Goal: Task Accomplishment & Management: Manage account settings

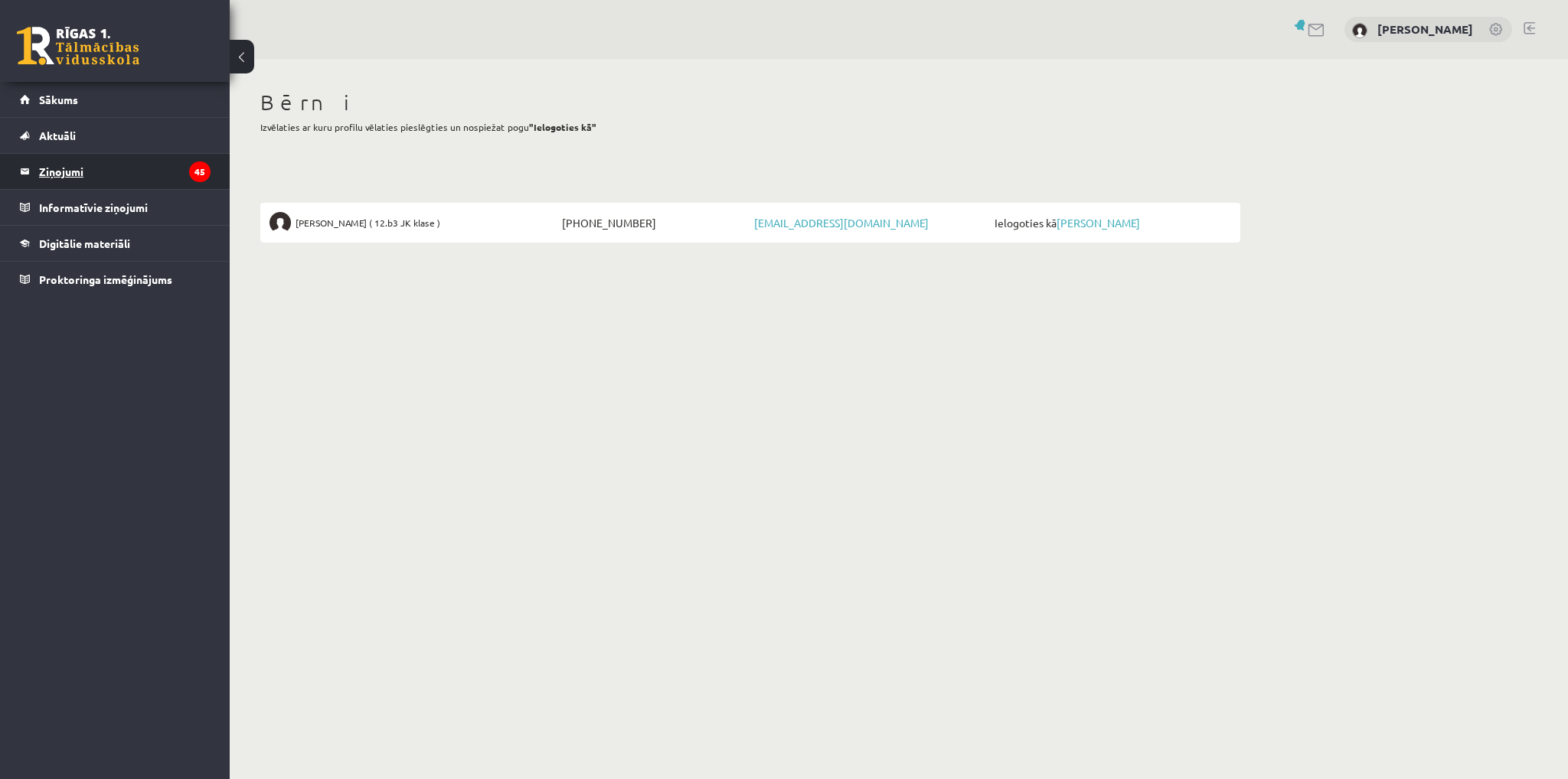
click at [59, 170] on legend "Ziņojumi 45" at bounding box center [124, 171] width 172 height 35
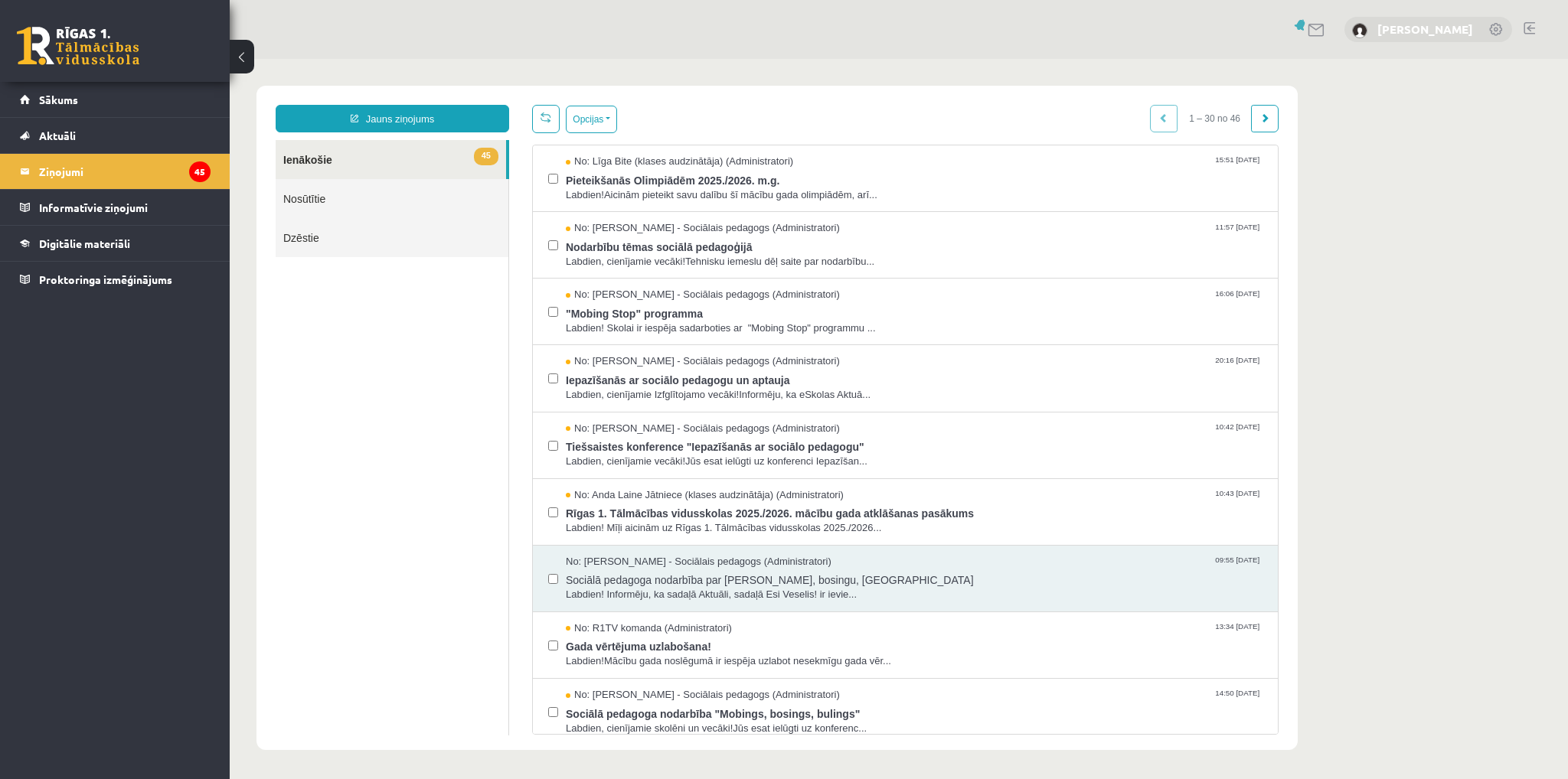
click at [1441, 25] on link "[PERSON_NAME]" at bounding box center [1425, 28] width 96 height 15
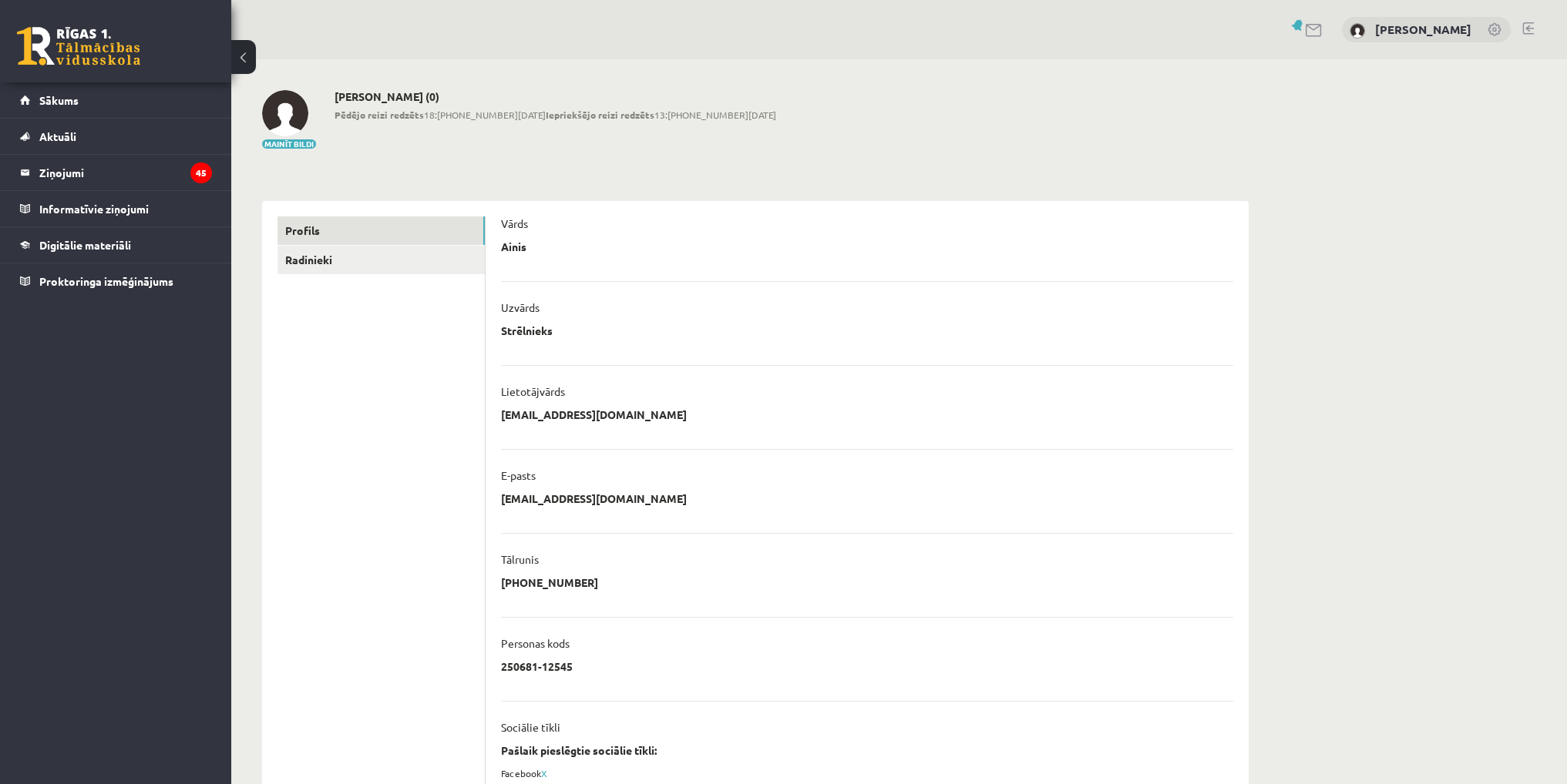
click at [1492, 33] on link at bounding box center [1494, 30] width 15 height 15
click at [72, 171] on legend "Ziņojumi 45" at bounding box center [125, 172] width 173 height 35
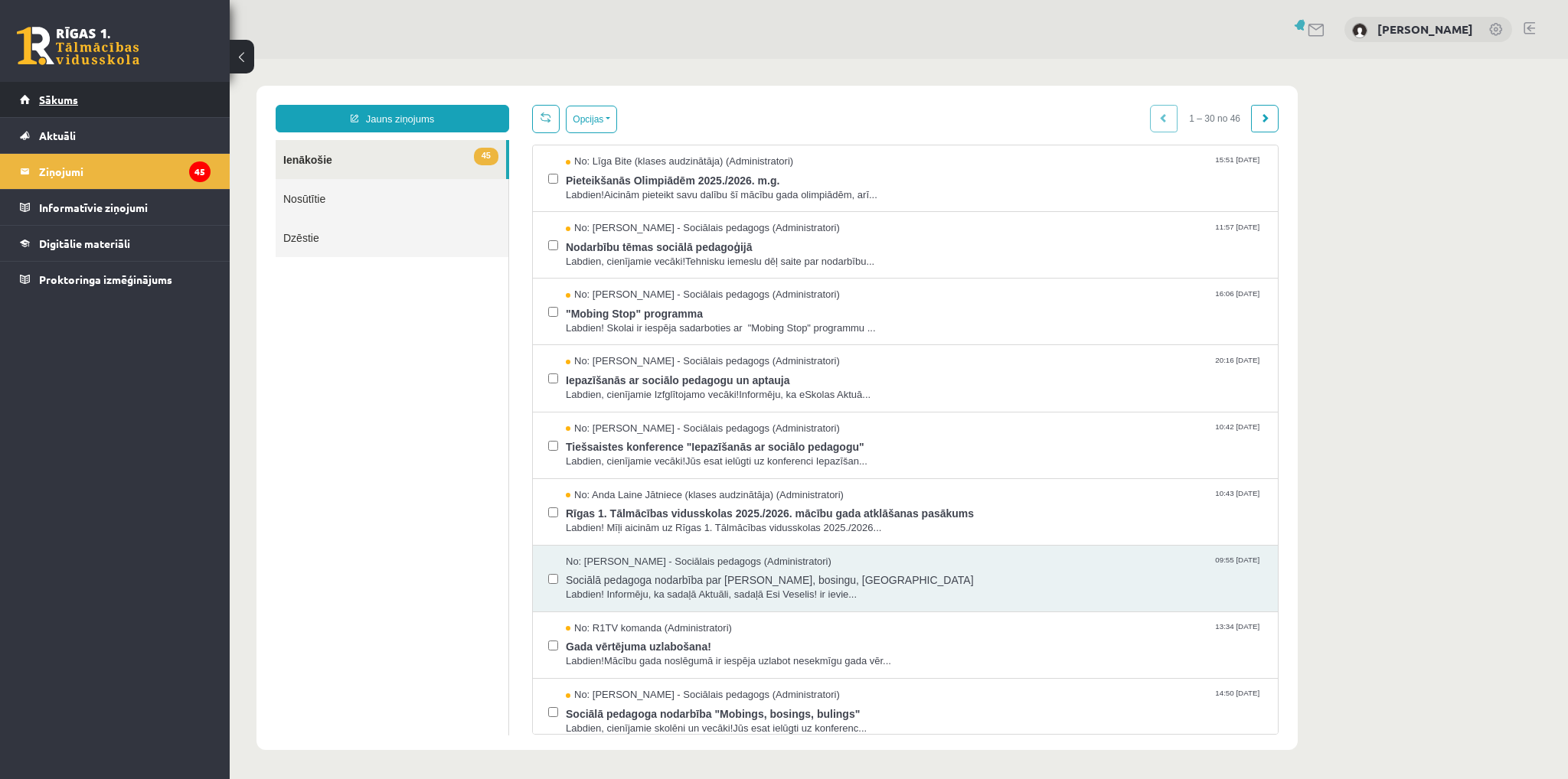
click at [56, 95] on span "Sākums" at bounding box center [58, 99] width 39 height 13
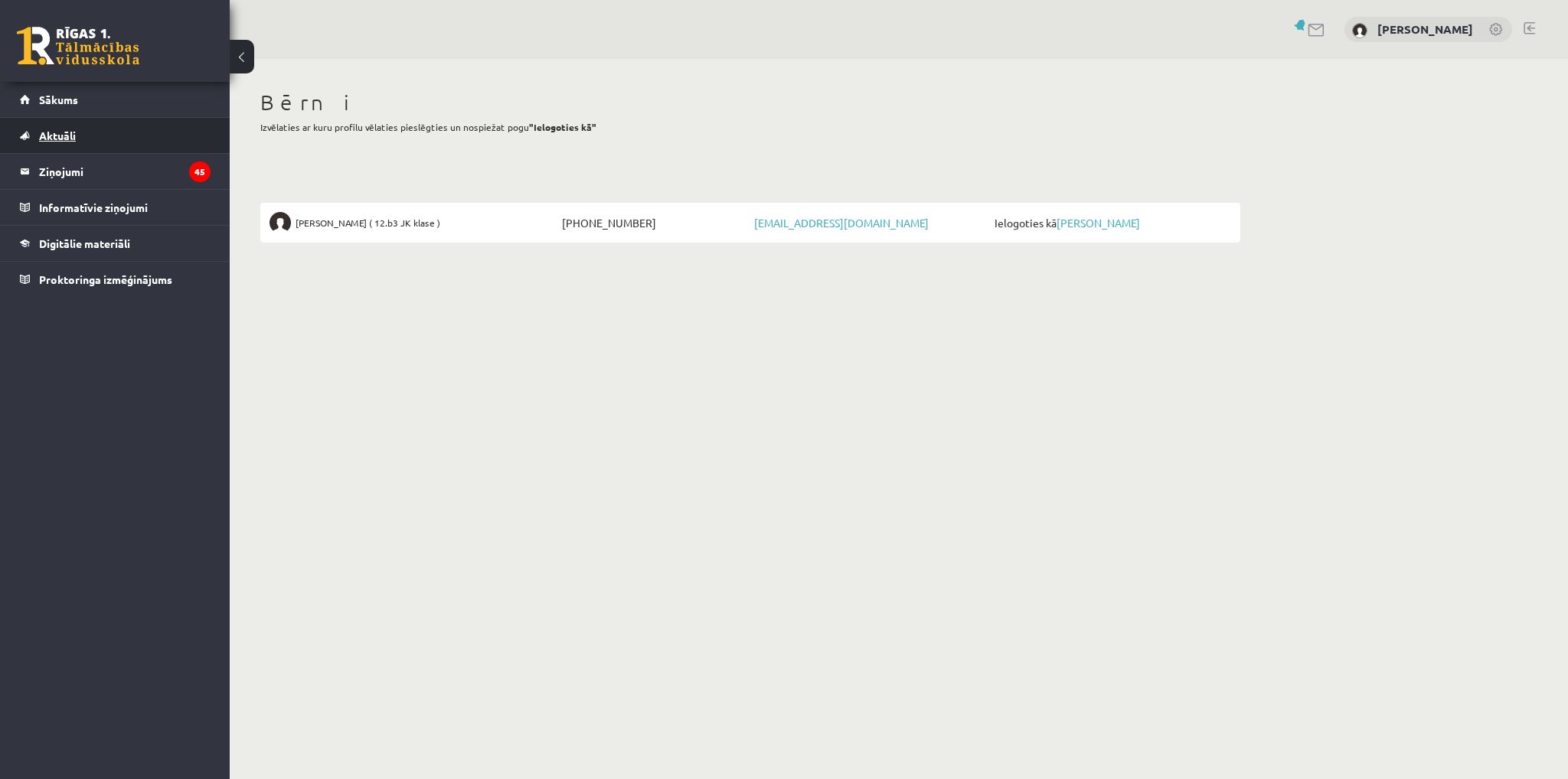
click at [51, 133] on span "Aktuāli" at bounding box center [57, 135] width 36 height 13
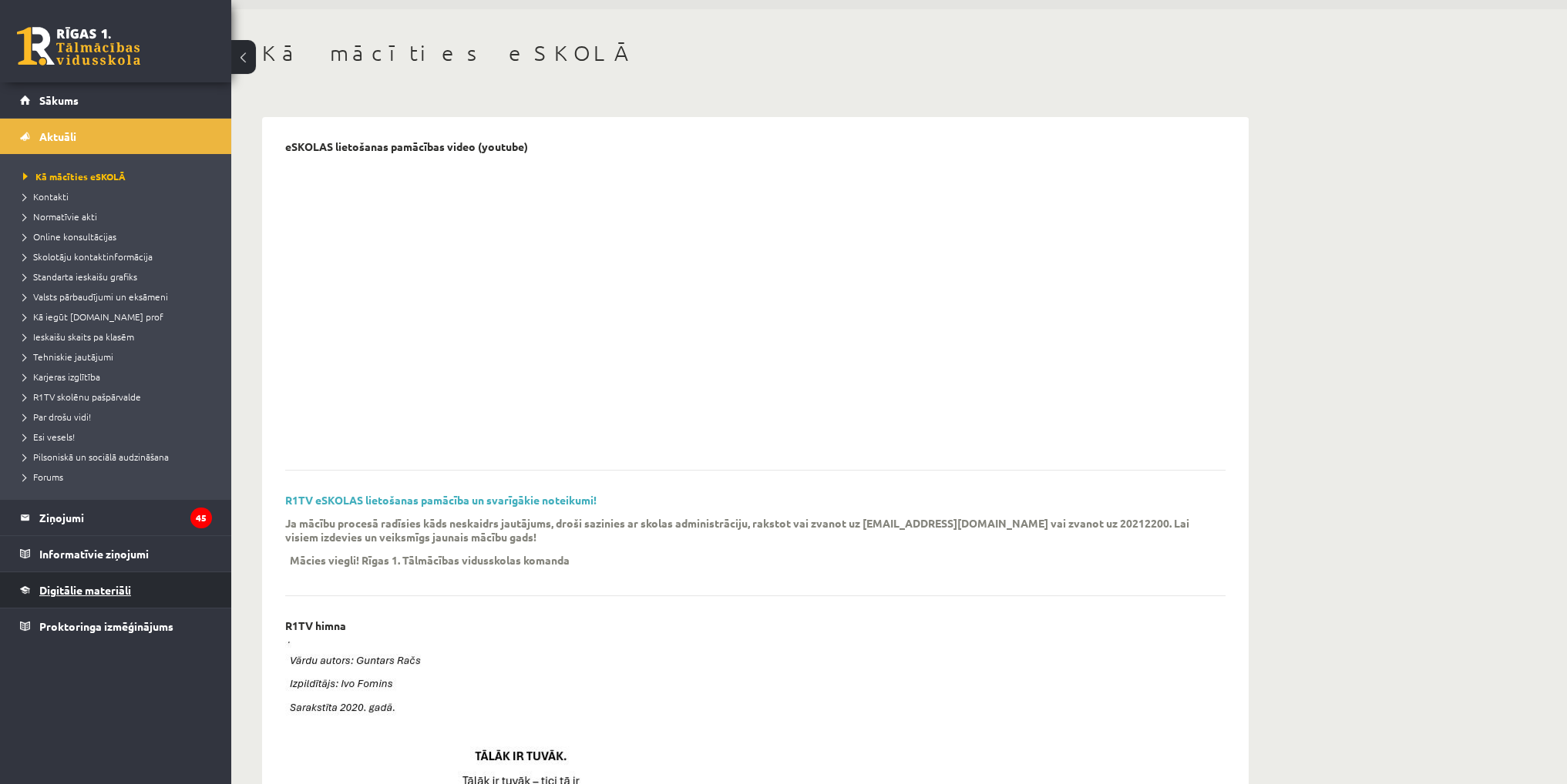
scroll to position [77, 0]
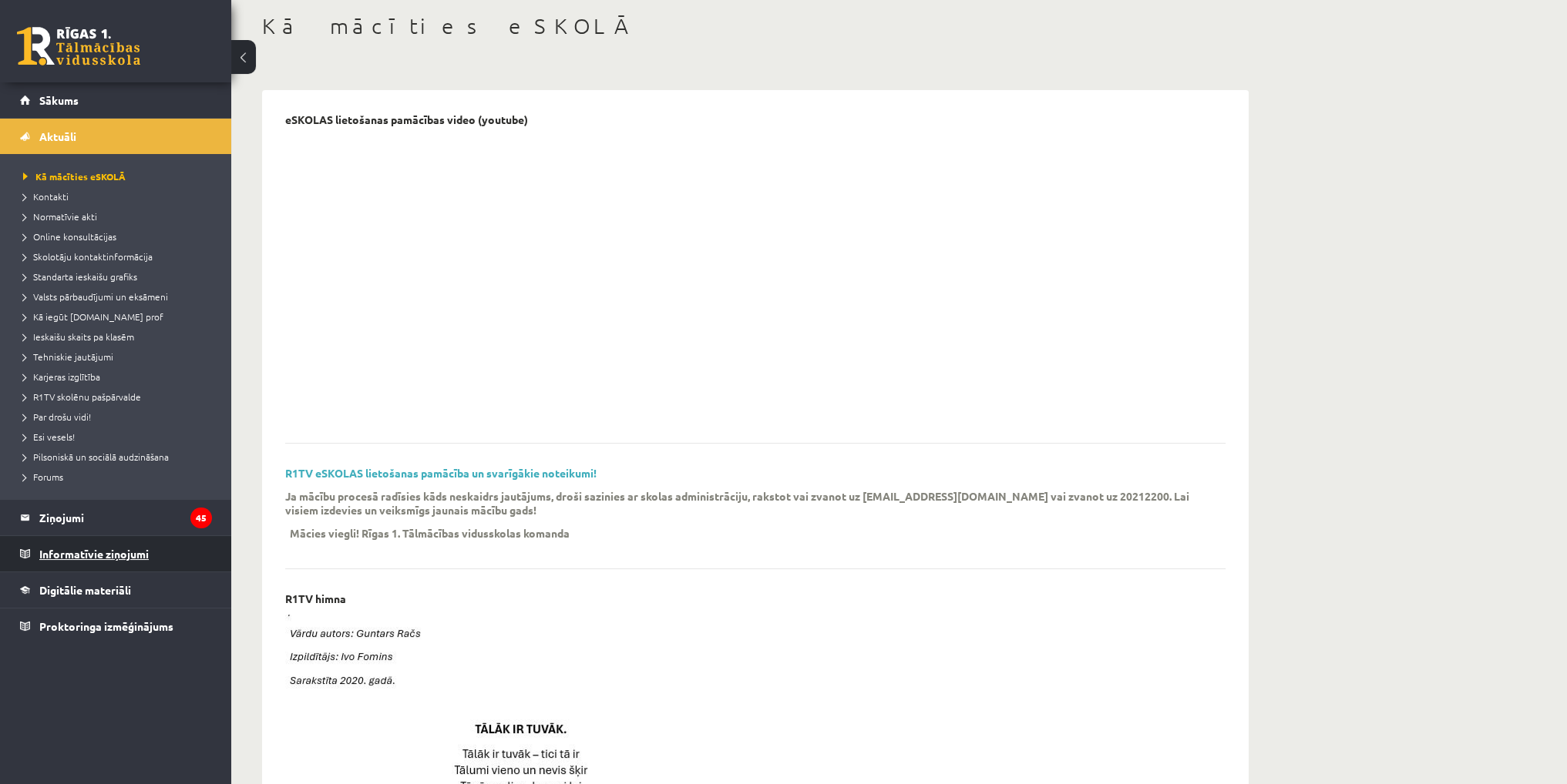
click at [78, 553] on legend "Informatīvie ziņojumi 0" at bounding box center [125, 554] width 173 height 35
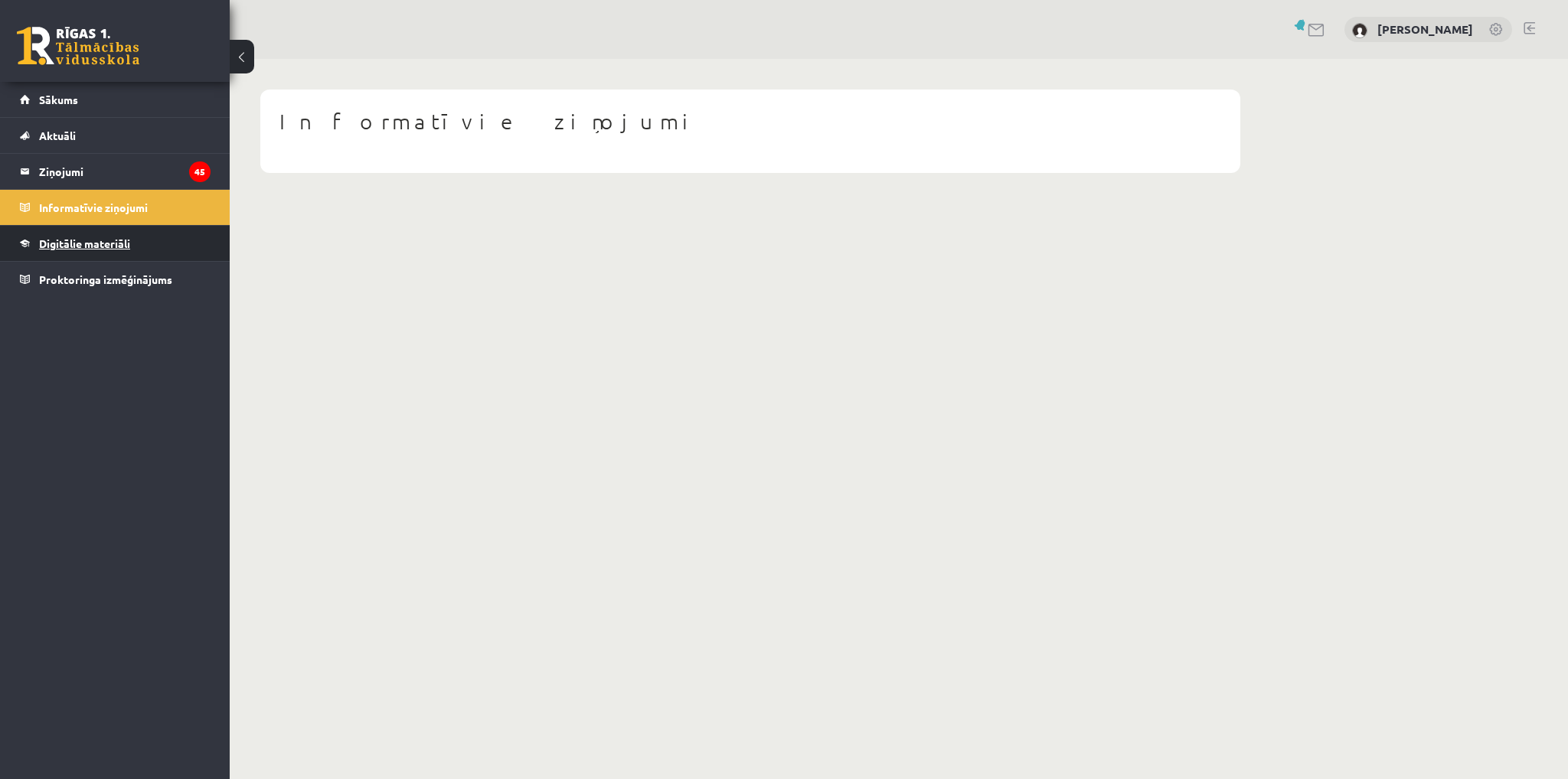
click at [82, 247] on span "Digitālie materiāli" at bounding box center [84, 243] width 91 height 13
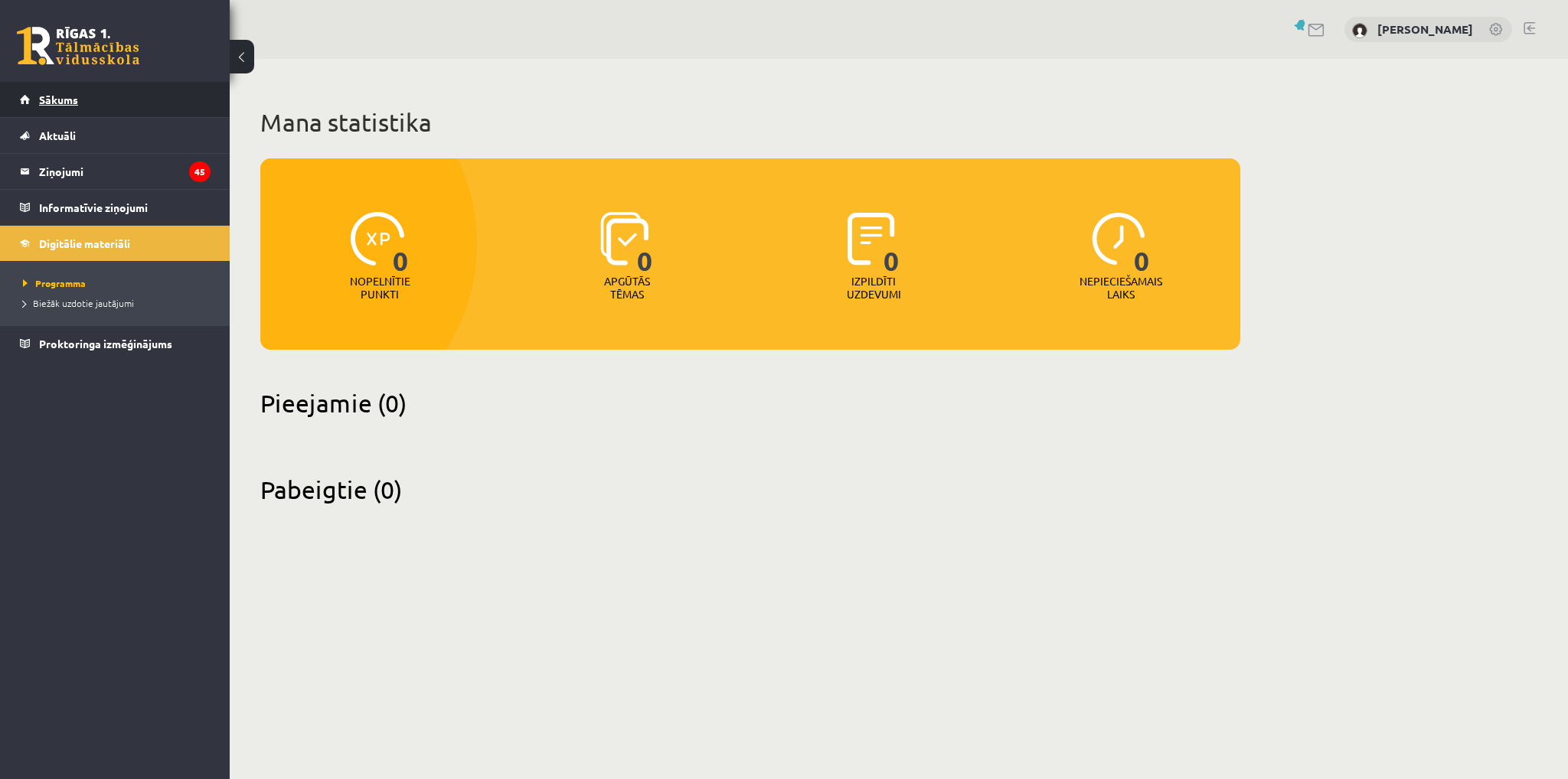
click at [69, 101] on span "Sākums" at bounding box center [58, 99] width 39 height 13
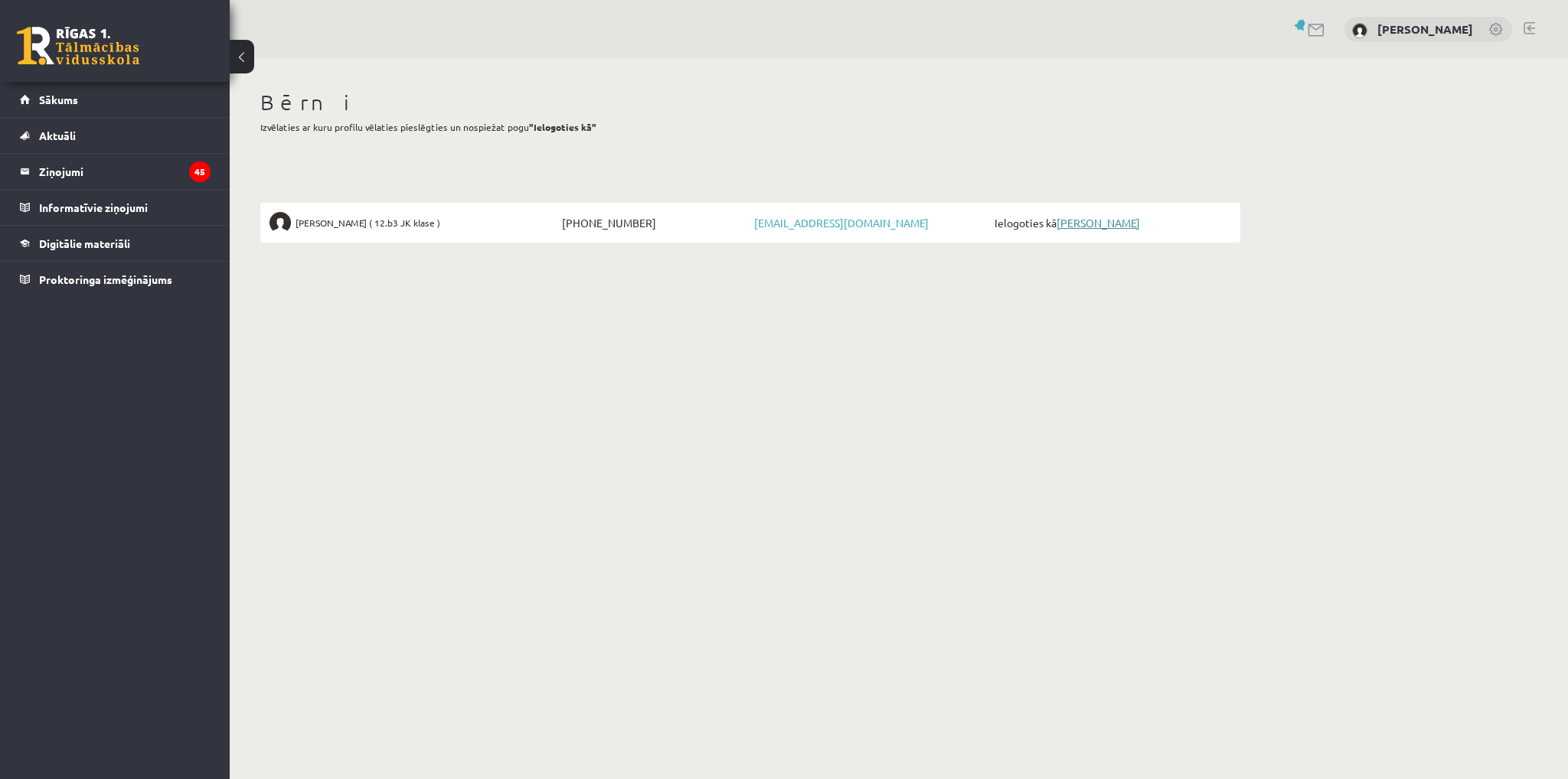
click at [1084, 219] on link "[PERSON_NAME]" at bounding box center [1098, 222] width 83 height 13
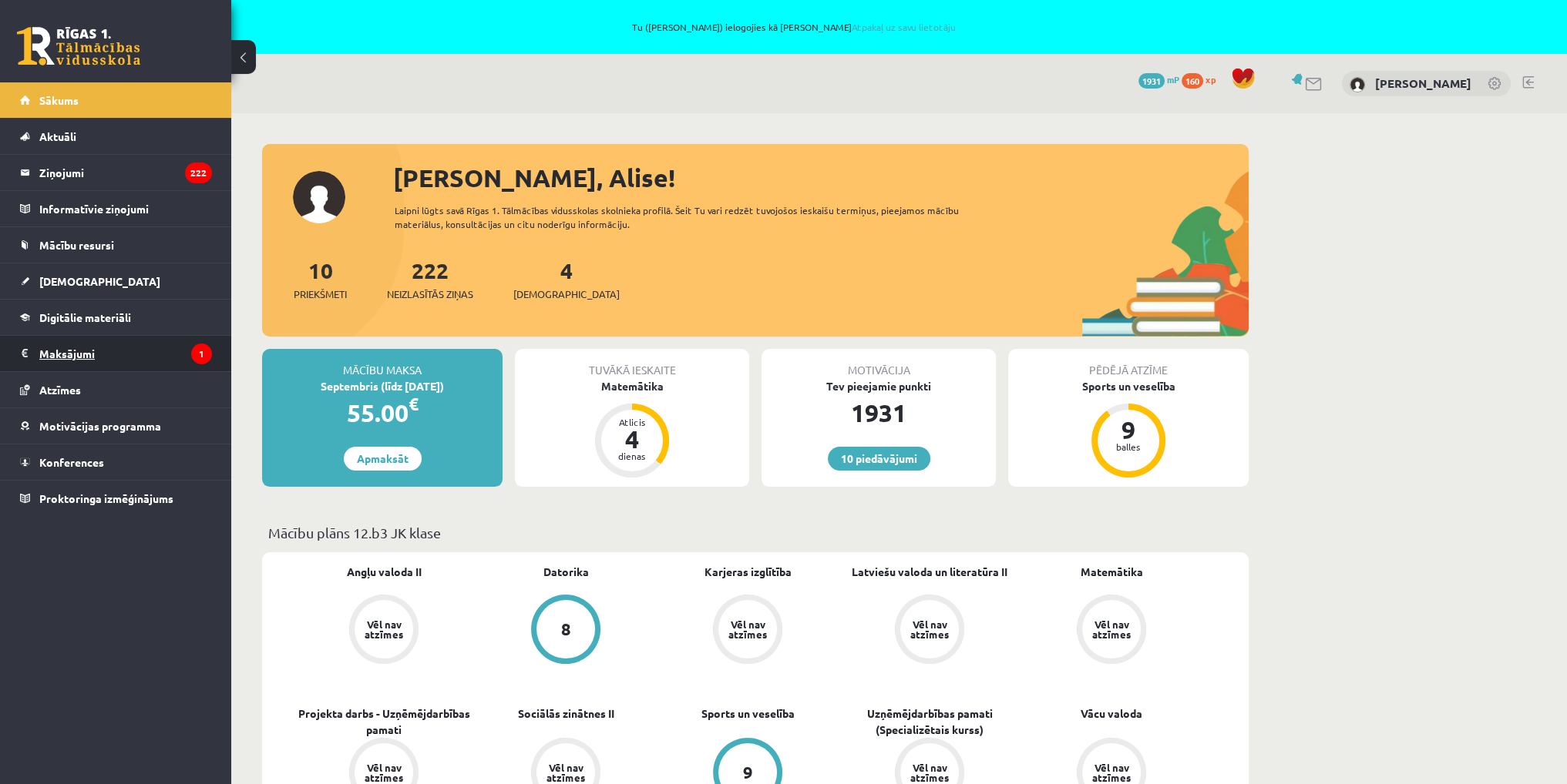
click at [77, 357] on legend "Maksājumi 1" at bounding box center [125, 354] width 173 height 35
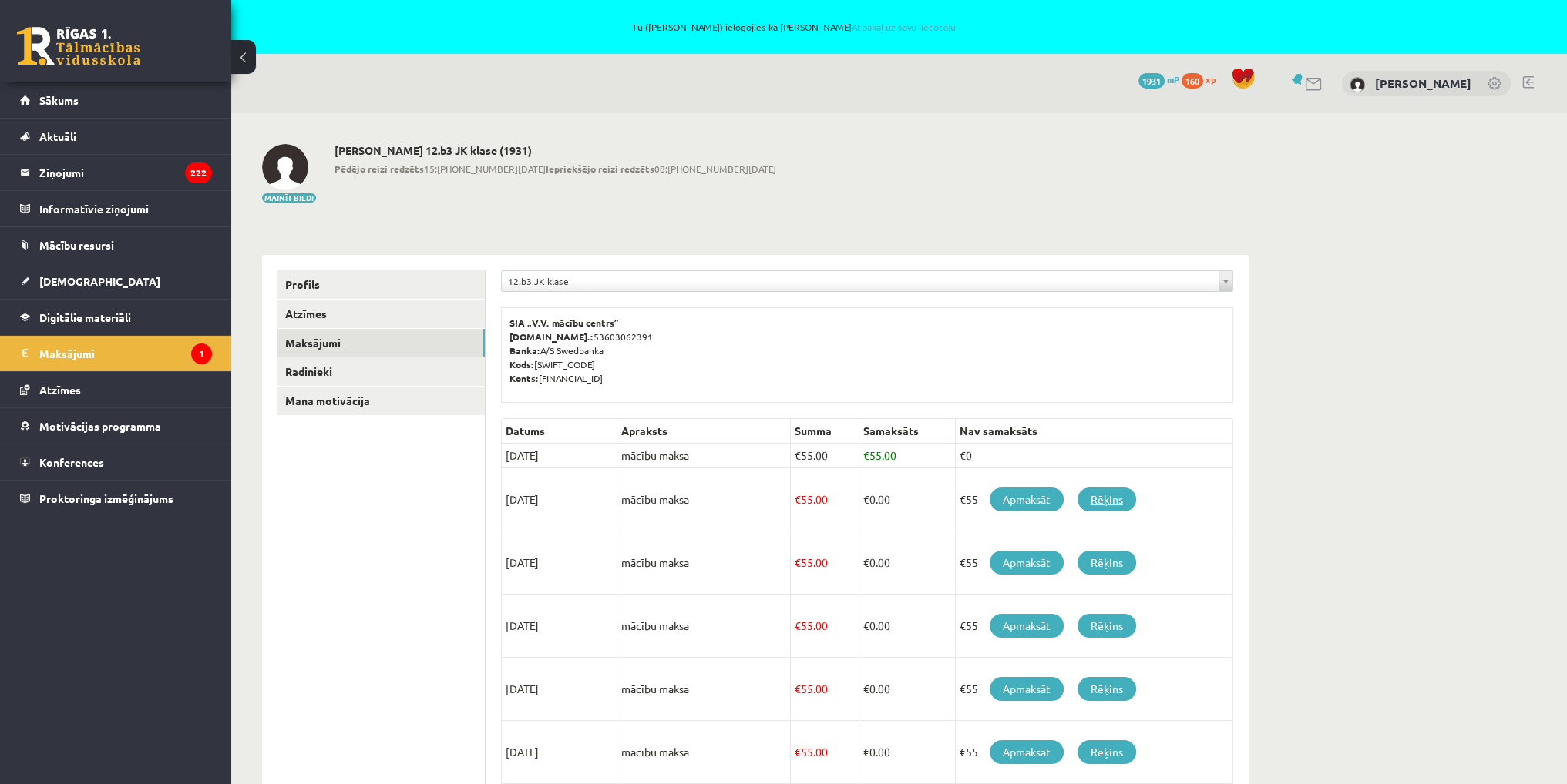
click at [1119, 501] on link "Rēķins" at bounding box center [1106, 500] width 58 height 24
